Goal: Information Seeking & Learning: Learn about a topic

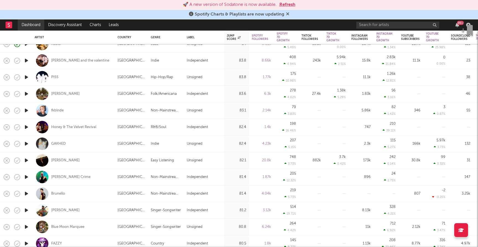
click at [27, 27] on link "Dashboard" at bounding box center [31, 24] width 27 height 11
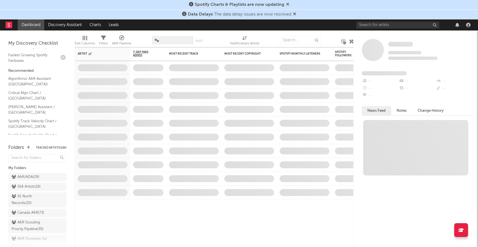
scroll to position [54, 0]
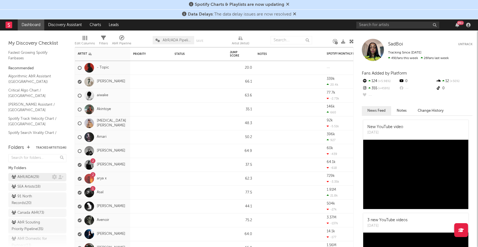
click at [43, 176] on div "A&R/ADA ( 29 )" at bounding box center [32, 176] width 40 height 7
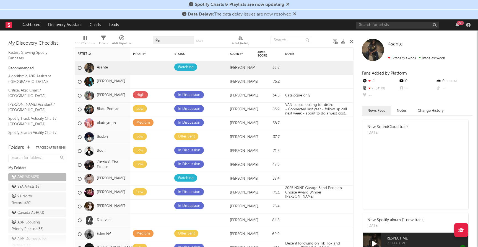
click at [48, 147] on button "Tracked Artists ( 146 )" at bounding box center [51, 147] width 30 height 3
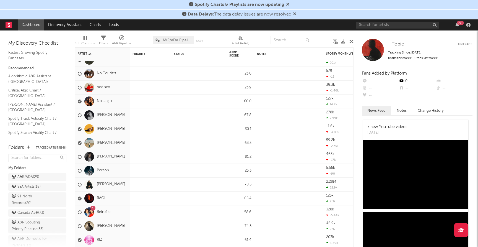
click at [100, 156] on link "Pino" at bounding box center [111, 156] width 28 height 5
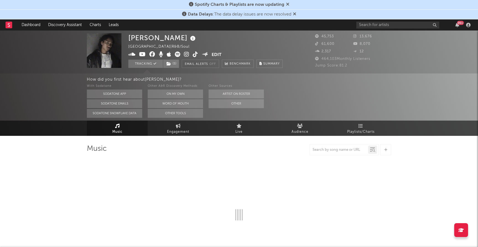
select select "6m"
